Goal: Entertainment & Leisure: Browse casually

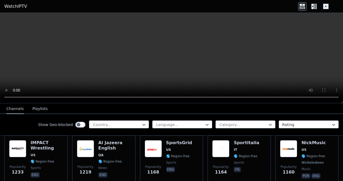
scroll to position [650, 0]
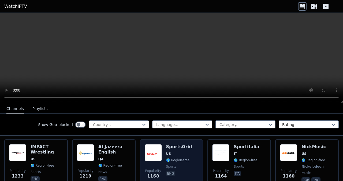
click at [176, 162] on span "🌎 Region-free" at bounding box center [178, 160] width 24 height 4
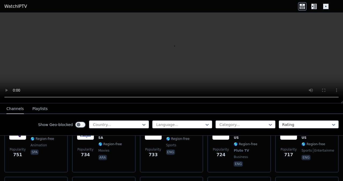
scroll to position [1277, 0]
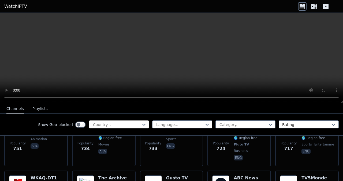
click at [140, 127] on div at bounding box center [116, 124] width 49 height 5
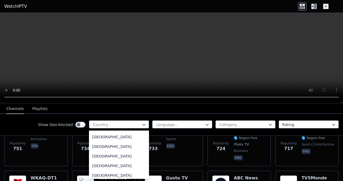
scroll to position [1308, 0]
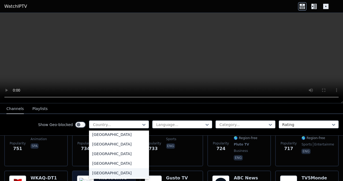
click at [108, 174] on div "[GEOGRAPHIC_DATA]" at bounding box center [119, 174] width 60 height 10
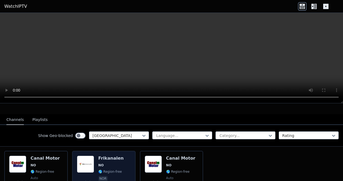
scroll to position [48, 0]
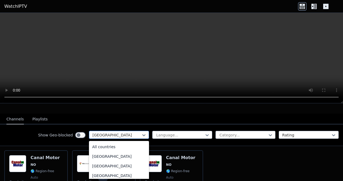
click at [126, 138] on div "[GEOGRAPHIC_DATA]" at bounding box center [119, 135] width 60 height 8
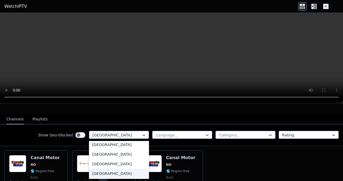
scroll to position [1881, 0]
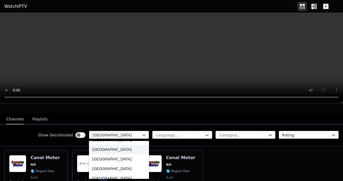
click at [116, 151] on div "[GEOGRAPHIC_DATA]" at bounding box center [119, 150] width 60 height 10
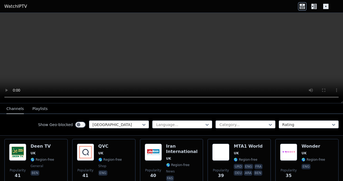
scroll to position [540, 0]
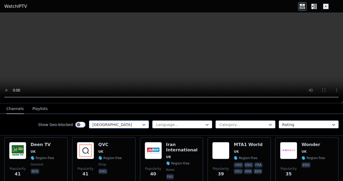
click at [132, 123] on div at bounding box center [116, 124] width 49 height 5
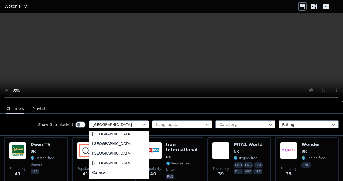
scroll to position [0, 0]
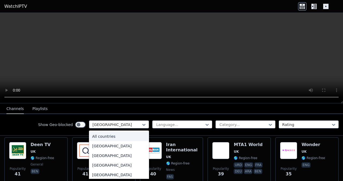
click at [119, 136] on div "All countries" at bounding box center [119, 137] width 60 height 10
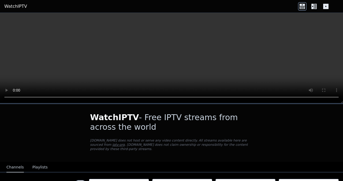
click at [253, 124] on div "WatchIPTV - Free IPTV streams from across the world [DOMAIN_NAME] does not host…" at bounding box center [171, 133] width 180 height 58
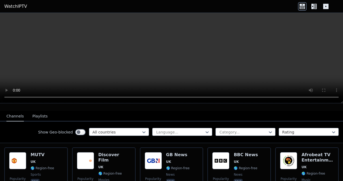
scroll to position [59, 0]
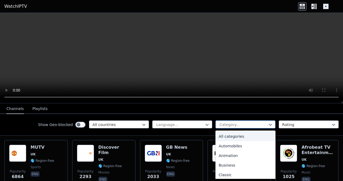
click at [250, 124] on div at bounding box center [243, 124] width 49 height 5
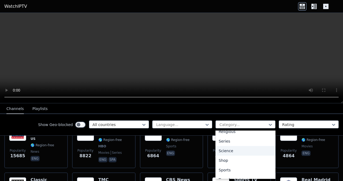
scroll to position [207, 0]
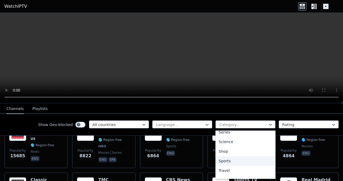
click at [234, 160] on div "Sports" at bounding box center [245, 162] width 60 height 10
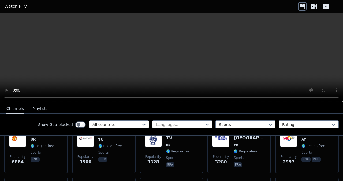
scroll to position [72, 0]
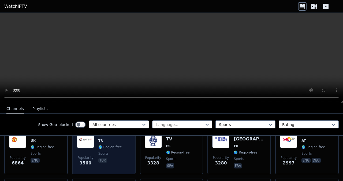
click at [104, 146] on span "🌎 Region-free" at bounding box center [110, 147] width 24 height 4
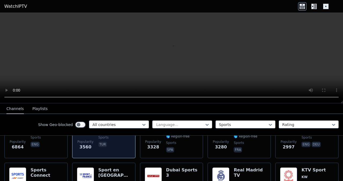
scroll to position [105, 0]
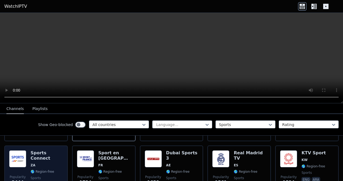
click at [42, 164] on span "ZA" at bounding box center [47, 166] width 32 height 4
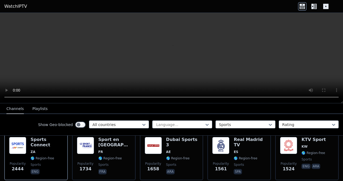
scroll to position [124, 0]
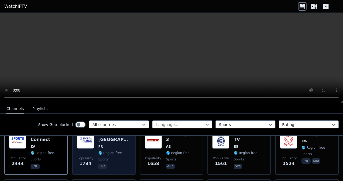
click at [117, 158] on span "sports" at bounding box center [114, 160] width 32 height 4
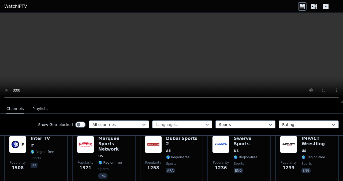
scroll to position [172, 0]
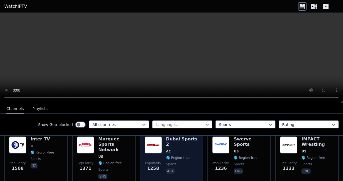
click at [176, 162] on span "sports" at bounding box center [182, 164] width 32 height 4
